Goal: Task Accomplishment & Management: Use online tool/utility

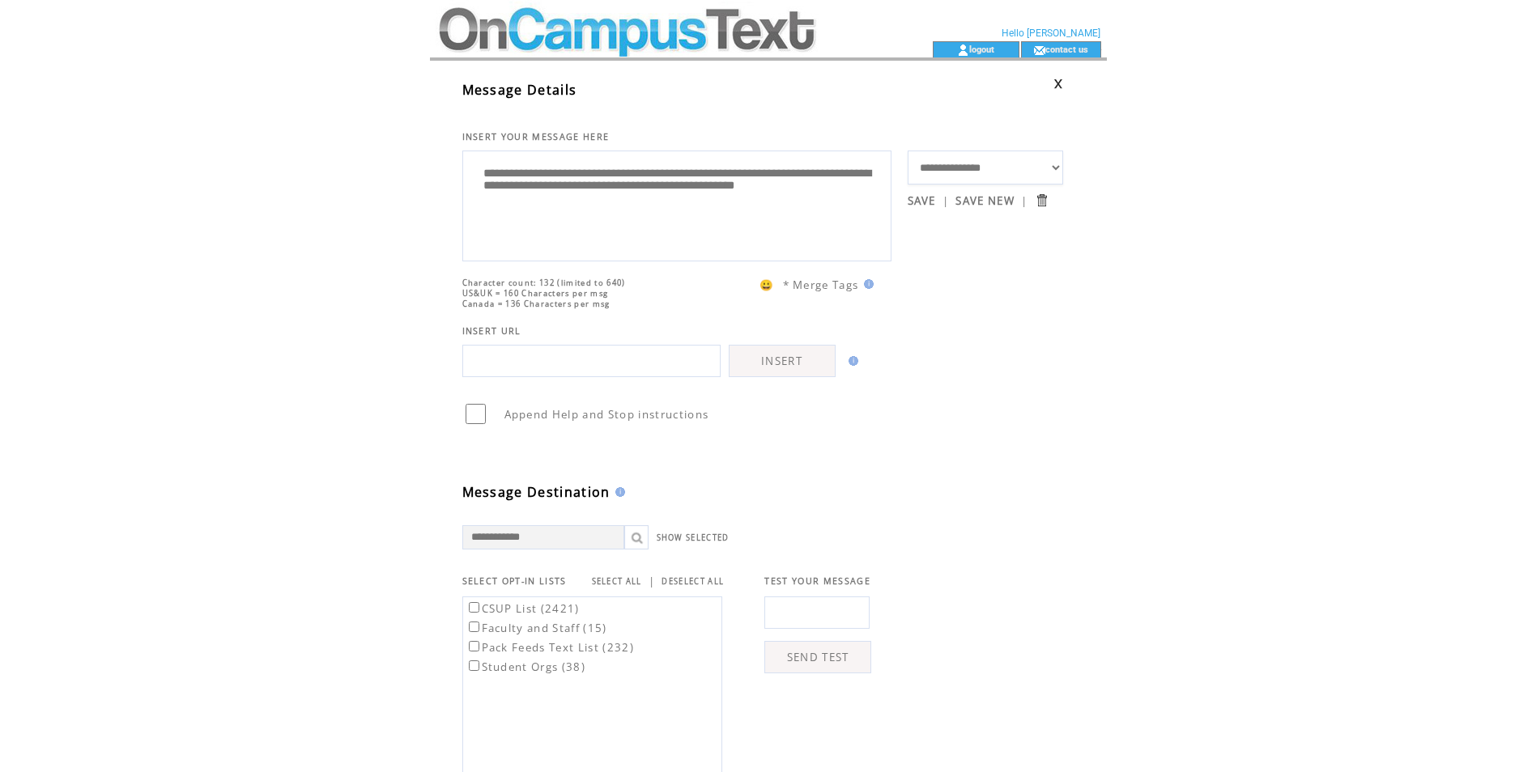
select select "**"
select select "*"
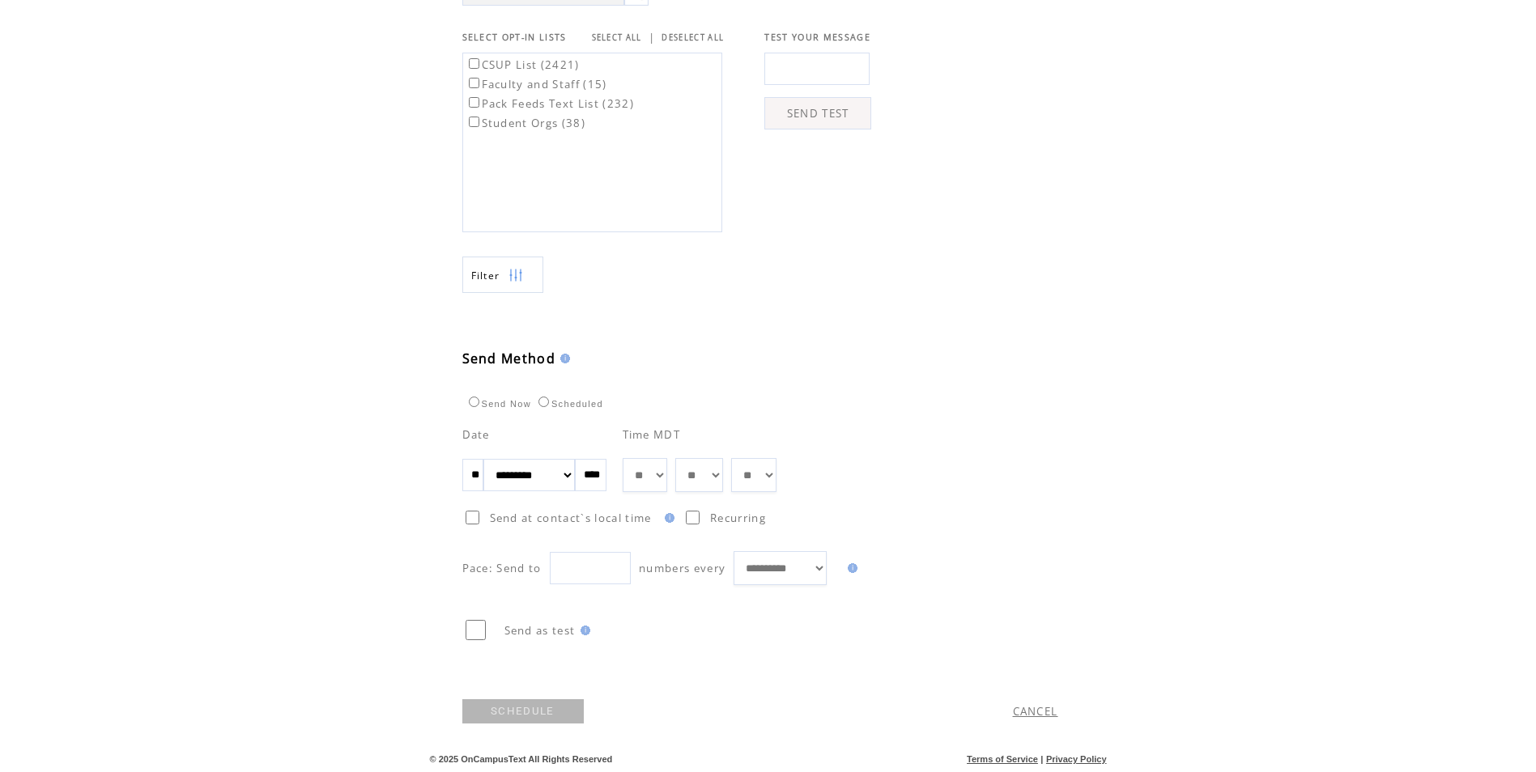
scroll to position [568, 0]
click at [542, 713] on link "SCHEDULE" at bounding box center [522, 712] width 121 height 24
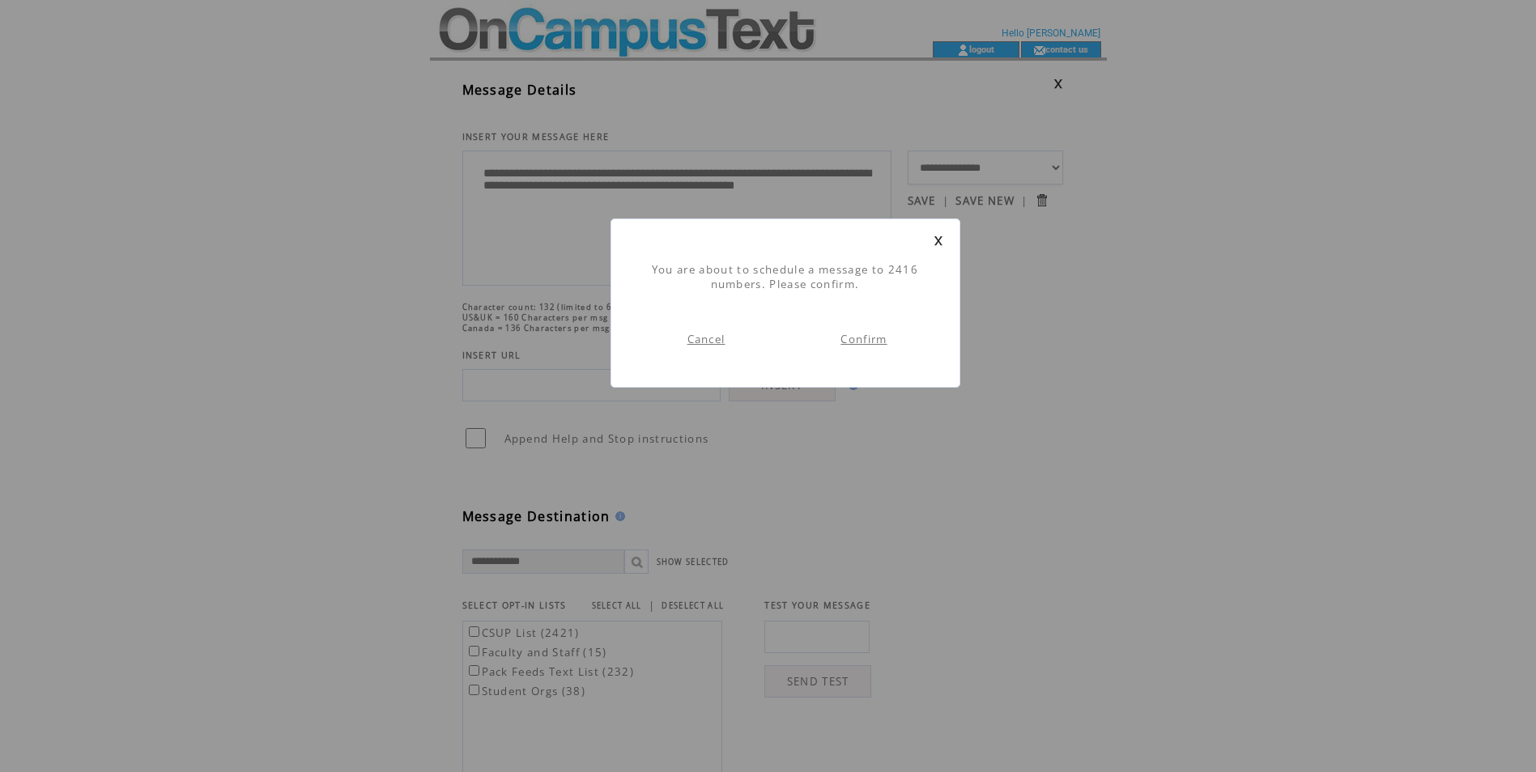
scroll to position [1, 0]
click at [843, 331] on td "Confirm" at bounding box center [864, 339] width 158 height 63
click at [849, 335] on link "Confirm" at bounding box center [863, 339] width 46 height 15
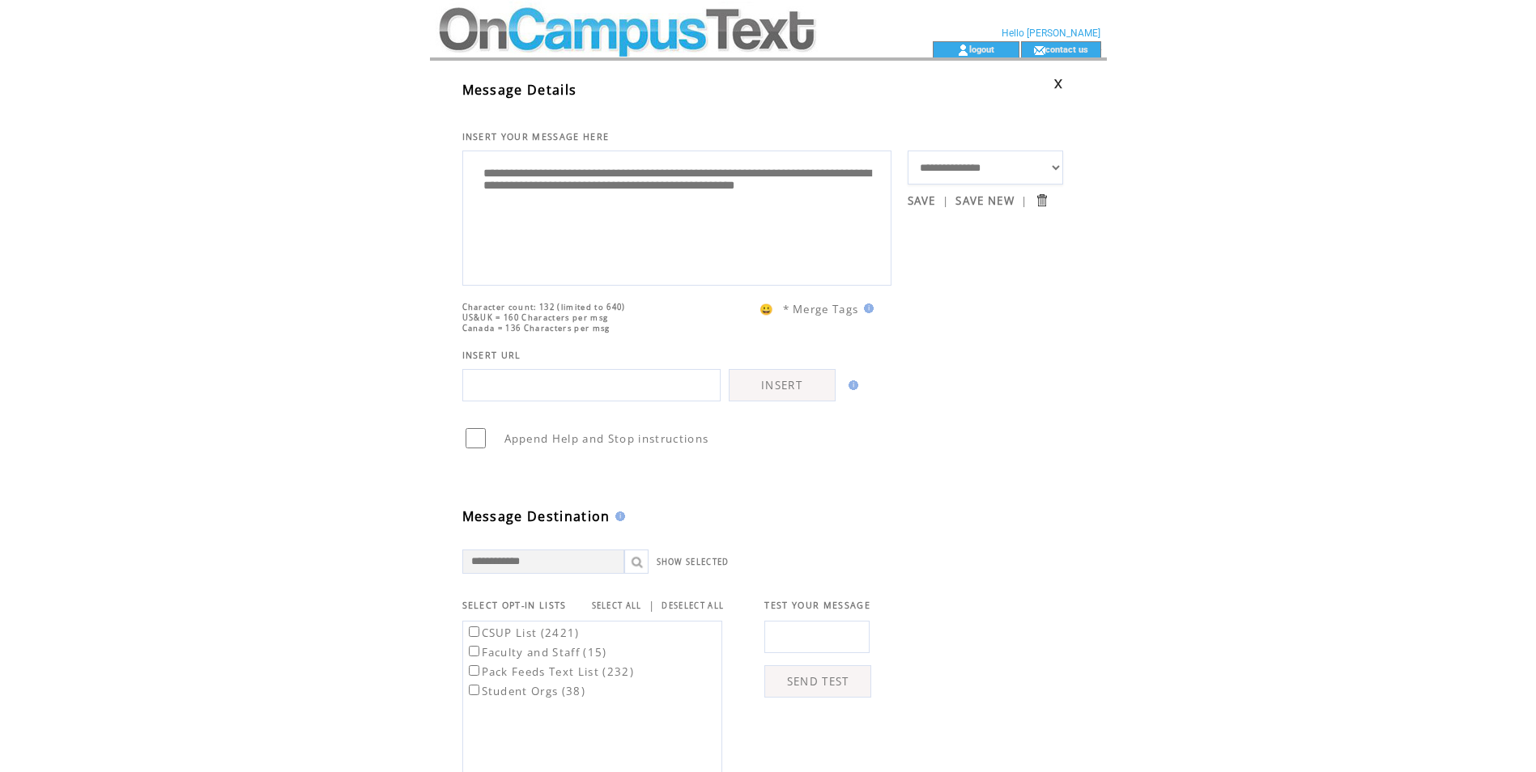
scroll to position [1, 0]
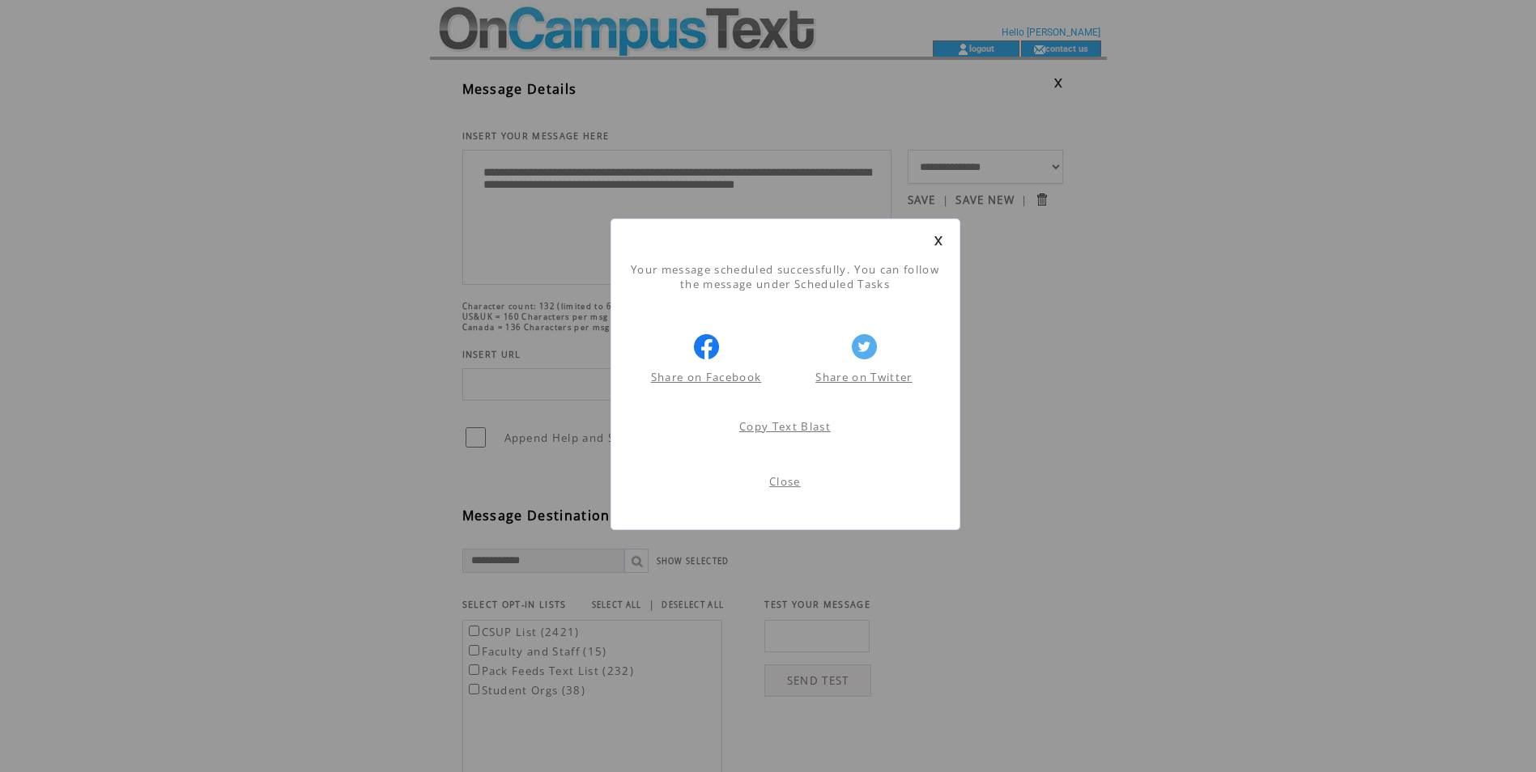
click at [792, 473] on td "Close" at bounding box center [786, 485] width 316 height 55
click at [798, 478] on link "Close" at bounding box center [785, 481] width 32 height 15
